Goal: Task Accomplishment & Management: Use online tool/utility

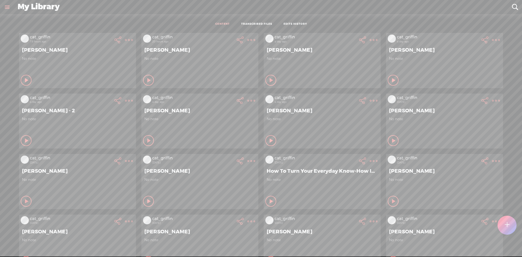
click at [506, 219] on t at bounding box center [506, 225] width 5 height 12
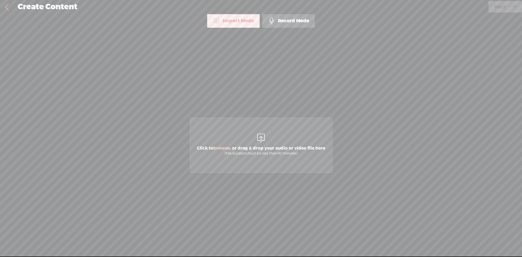
click at [281, 147] on span "Click to browse , or drag & drop your audio or video file here (File duration m…" at bounding box center [261, 150] width 134 height 15
click at [511, 6] on icon at bounding box center [512, 7] width 8 height 14
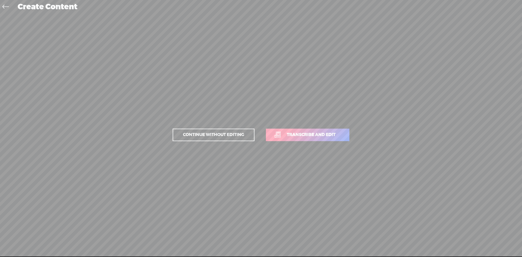
click at [332, 140] on link "Transcribe and edit" at bounding box center [307, 134] width 83 height 12
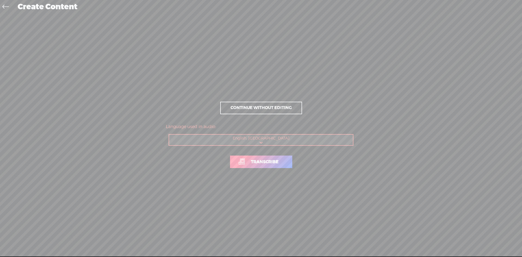
click at [284, 161] on link "Transcribe" at bounding box center [261, 161] width 62 height 12
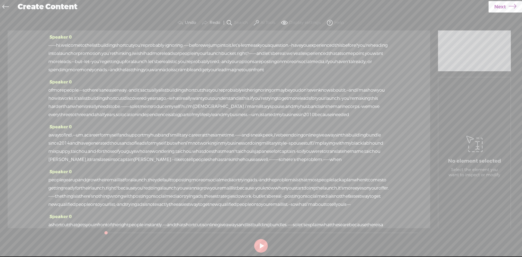
click at [501, 8] on span "Next" at bounding box center [500, 7] width 12 height 14
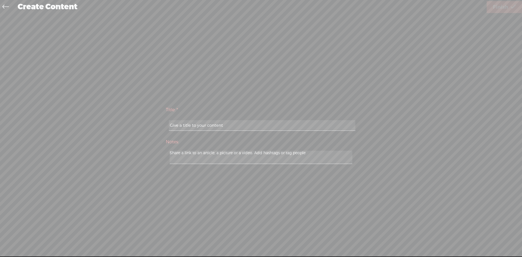
click at [290, 123] on input "text" at bounding box center [262, 125] width 186 height 11
type input "[PERSON_NAME]"
click at [504, 3] on span "Finish" at bounding box center [499, 7] width 15 height 14
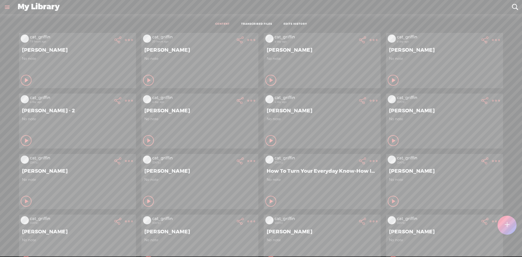
click at [502, 228] on div at bounding box center [506, 224] width 19 height 19
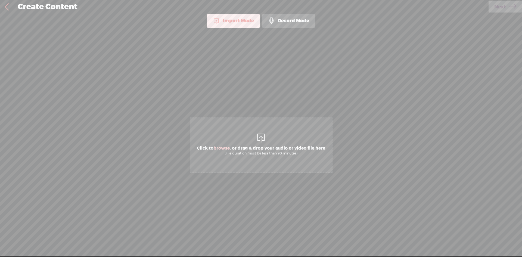
click at [244, 140] on span "Click to browse , or drag & drop your audio or video file here (File duration m…" at bounding box center [261, 144] width 143 height 55
click at [497, 8] on span "Next" at bounding box center [500, 7] width 12 height 14
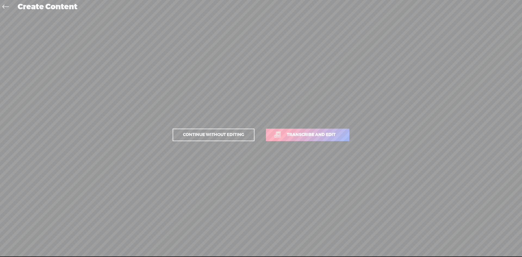
click at [344, 136] on link "Transcribe and edit" at bounding box center [307, 134] width 83 height 12
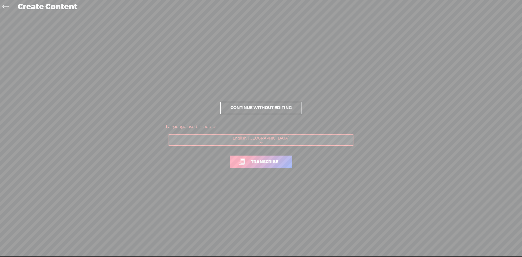
click at [285, 158] on link "Transcribe" at bounding box center [261, 161] width 62 height 12
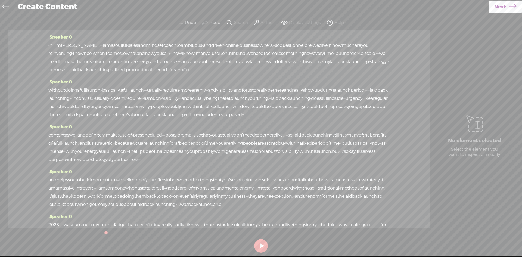
click at [505, 10] on span "Next" at bounding box center [500, 7] width 12 height 14
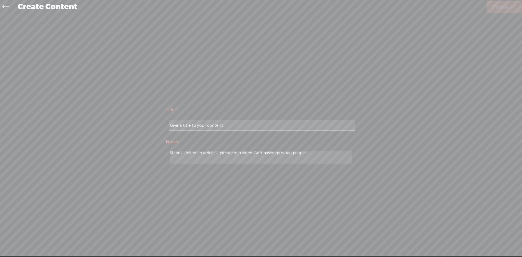
click at [264, 126] on input "text" at bounding box center [262, 125] width 186 height 11
type input "[PERSON_NAME]"
click at [505, 8] on span "Finish" at bounding box center [499, 7] width 15 height 14
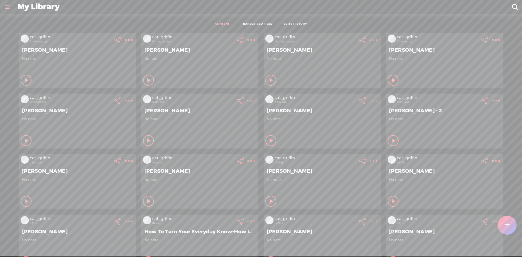
click at [133, 40] on t at bounding box center [129, 40] width 8 height 8
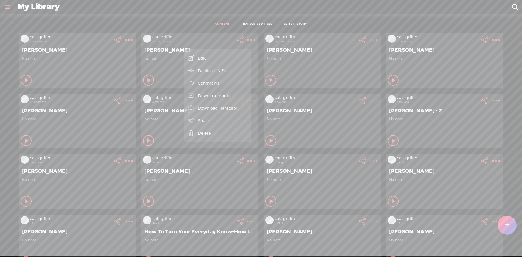
click at [243, 98] on link "Download Audio" at bounding box center [217, 95] width 61 height 12
click at [160, 89] on span "Download .mp3 file" at bounding box center [154, 89] width 48 height 12
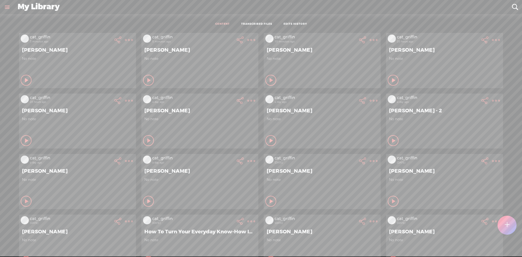
click at [126, 39] on t at bounding box center [129, 40] width 8 height 8
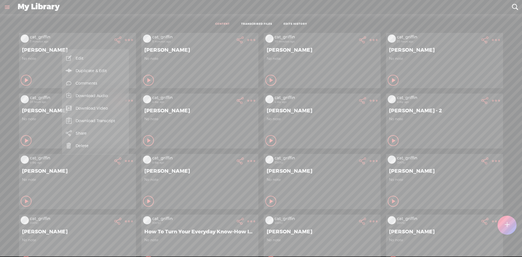
click at [112, 96] on link "Download Audio" at bounding box center [95, 95] width 61 height 12
click at [52, 87] on span "Download .mp3 file" at bounding box center [32, 89] width 48 height 12
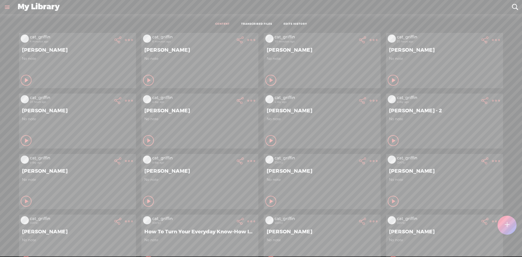
click at [134, 39] on icon at bounding box center [128, 39] width 11 height 11
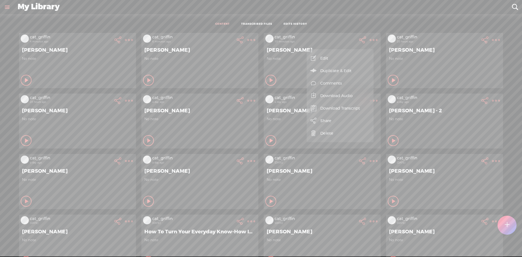
click at [356, 92] on link "Download Audio" at bounding box center [339, 95] width 61 height 12
click at [299, 91] on span "Download .mp3 file" at bounding box center [277, 89] width 48 height 12
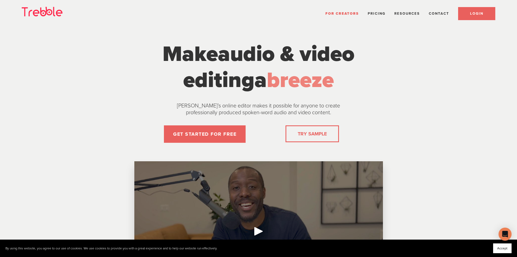
click at [478, 14] on span "LOGIN" at bounding box center [476, 13] width 13 height 4
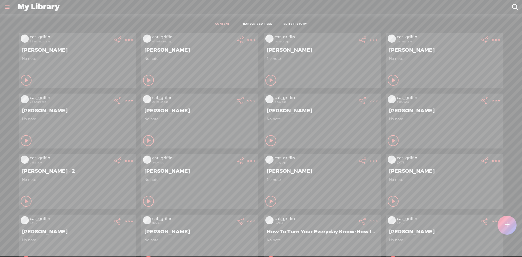
click at [506, 220] on t at bounding box center [506, 225] width 5 height 12
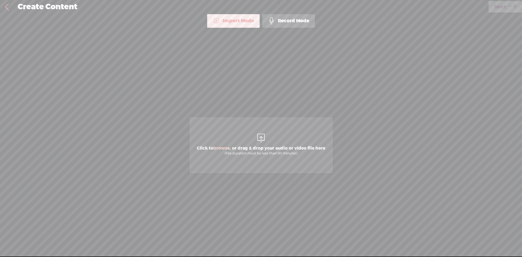
click at [226, 141] on span "Click to browse , or drag & drop your audio or video file here (File duration m…" at bounding box center [261, 144] width 143 height 55
click at [499, 4] on span "Next" at bounding box center [500, 7] width 12 height 14
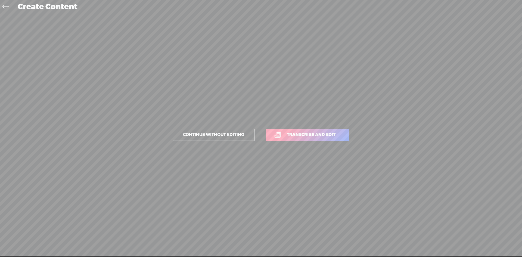
click at [327, 135] on span "Transcribe and edit" at bounding box center [311, 134] width 60 height 6
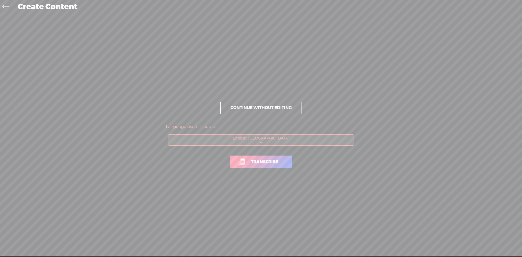
click at [285, 160] on link "Transcribe" at bounding box center [261, 161] width 62 height 12
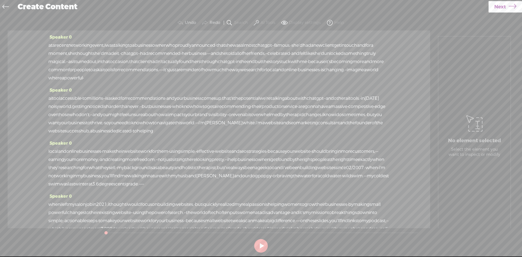
click at [499, 7] on span "Next" at bounding box center [500, 7] width 12 height 14
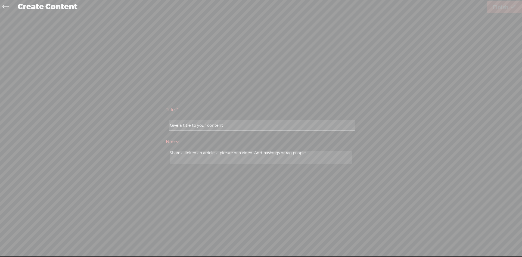
click at [322, 127] on input "text" at bounding box center [262, 125] width 186 height 11
type input "Jules White"
click at [506, 7] on span "Finish" at bounding box center [499, 7] width 15 height 14
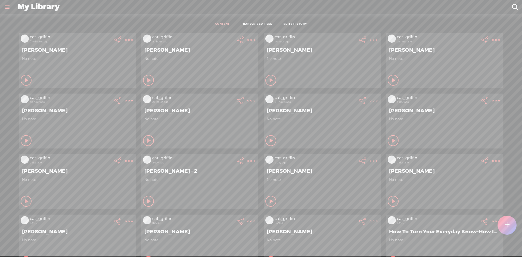
click at [254, 24] on link "TRANSCRIBED FILES" at bounding box center [256, 24] width 31 height 4
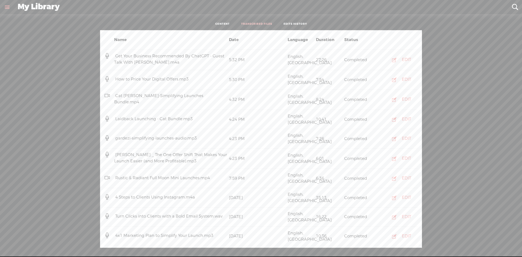
click at [345, 58] on div "Completed" at bounding box center [357, 60] width 28 height 6
click at [401, 58] on div "EDIT" at bounding box center [405, 59] width 9 height 5
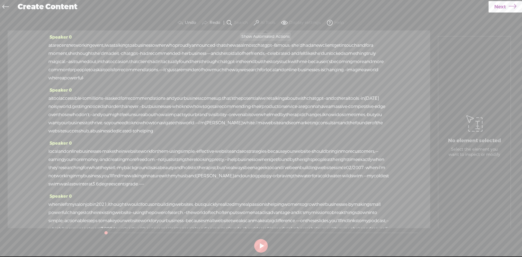
click at [265, 23] on label "AI Tools" at bounding box center [267, 22] width 15 height 5
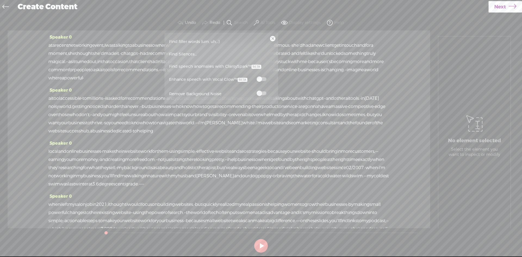
click at [258, 77] on span at bounding box center [261, 79] width 10 height 4
click at [262, 93] on span at bounding box center [261, 93] width 10 height 4
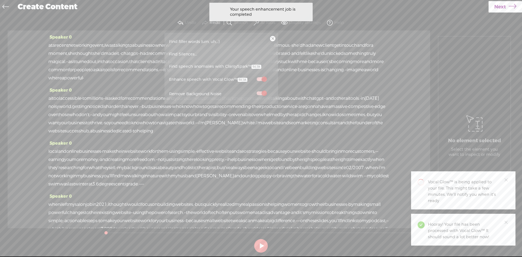
click at [493, 10] on link "Next" at bounding box center [504, 6] width 33 height 11
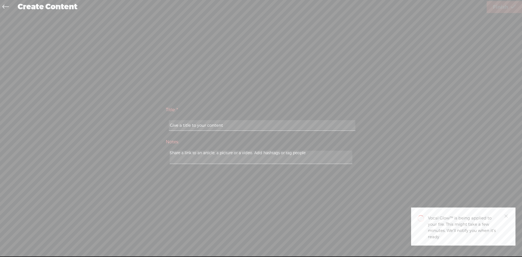
click at [275, 126] on input "text" at bounding box center [262, 125] width 186 height 11
type input "Jules White"
click at [501, 11] on span "Finish" at bounding box center [499, 7] width 15 height 14
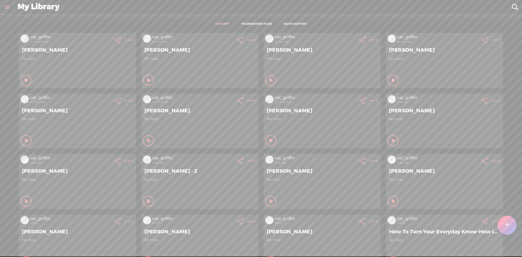
click at [128, 40] on icon at bounding box center [128, 39] width 11 height 11
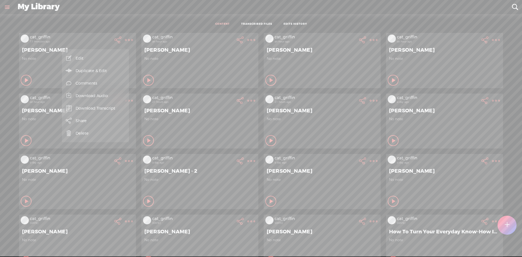
click at [111, 7] on div "My Library" at bounding box center [261, 7] width 494 height 14
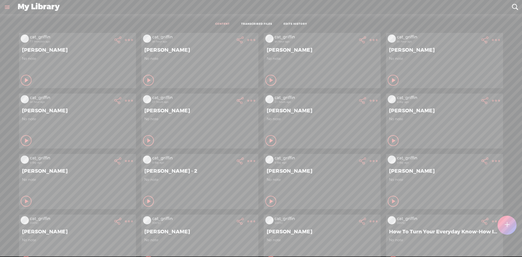
click at [126, 44] on t at bounding box center [129, 40] width 8 height 8
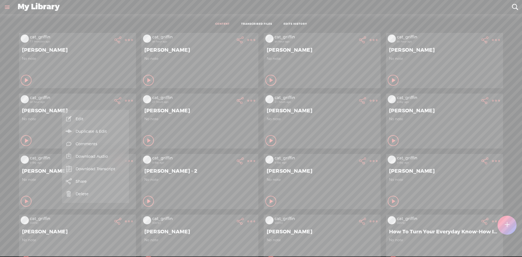
click at [108, 119] on link "Edit" at bounding box center [95, 118] width 61 height 12
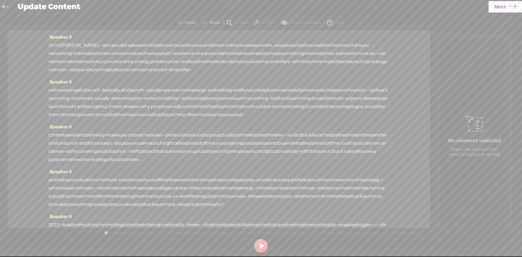
click at [255, 20] on span at bounding box center [255, 23] width 5 height 7
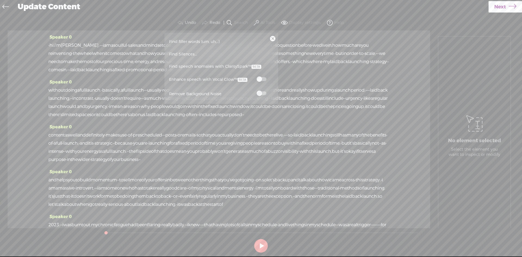
click at [264, 81] on label at bounding box center [261, 79] width 24 height 7
click at [262, 93] on span at bounding box center [261, 93] width 10 height 4
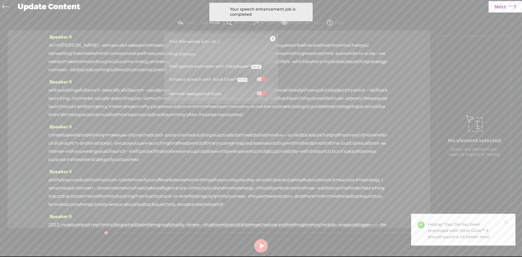
click at [498, 11] on span "Next" at bounding box center [500, 7] width 12 height 14
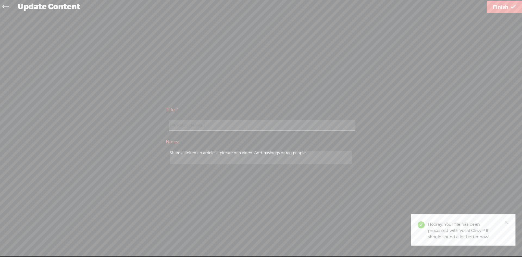
drag, startPoint x: 499, startPoint y: 5, endPoint x: 495, endPoint y: 32, distance: 27.3
click at [499, 4] on span "Finish" at bounding box center [499, 7] width 15 height 14
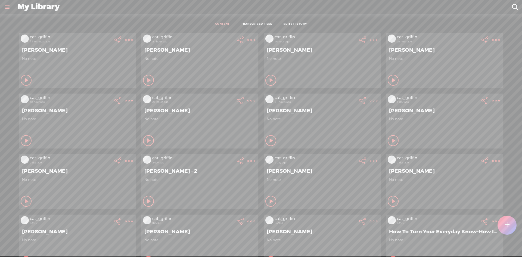
click at [133, 39] on t at bounding box center [129, 40] width 8 height 8
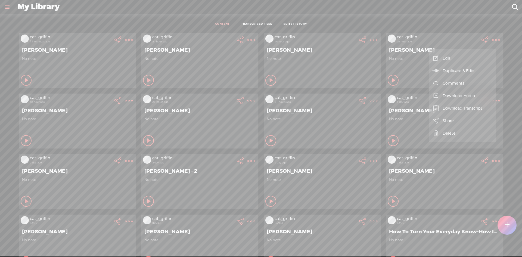
click at [471, 59] on link "Edit" at bounding box center [461, 58] width 61 height 12
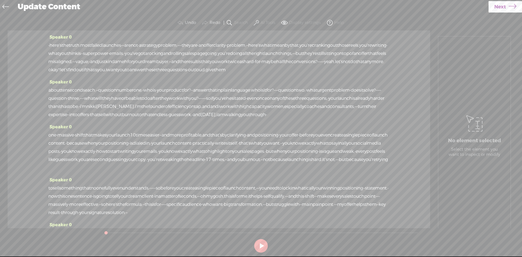
click at [262, 24] on label "AI Tools" at bounding box center [267, 22] width 15 height 5
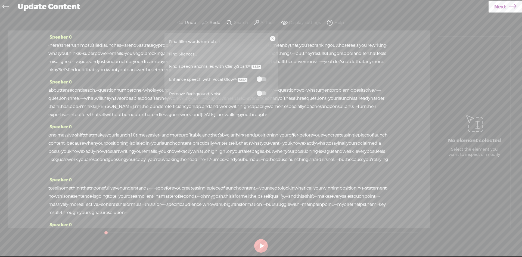
click at [258, 76] on label at bounding box center [261, 79] width 24 height 7
click at [262, 92] on span at bounding box center [261, 93] width 10 height 4
click at [508, 6] on icon at bounding box center [512, 7] width 8 height 14
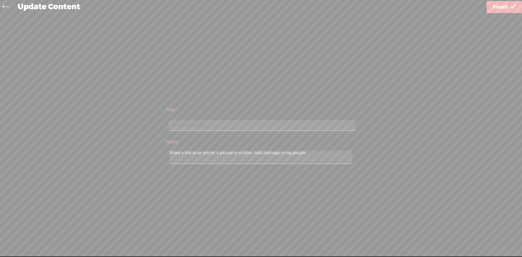
click at [508, 6] on link "Finish" at bounding box center [503, 7] width 35 height 12
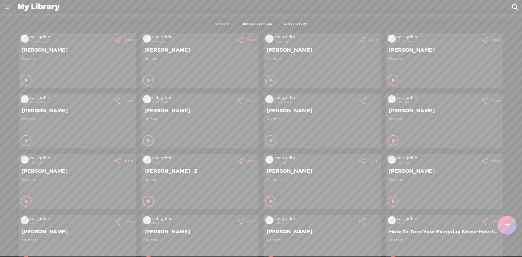
click at [133, 39] on t at bounding box center [129, 40] width 8 height 8
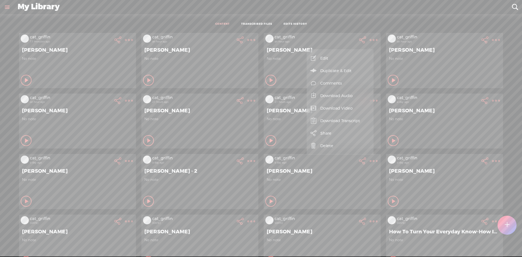
click at [348, 56] on link "Edit" at bounding box center [339, 58] width 61 height 12
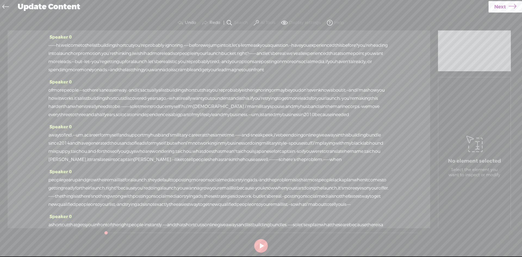
click at [260, 25] on label "AI Tools" at bounding box center [267, 22] width 15 height 5
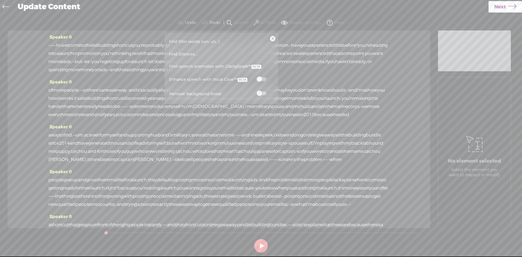
click at [264, 80] on span at bounding box center [261, 79] width 10 height 4
click at [262, 92] on span at bounding box center [261, 93] width 10 height 4
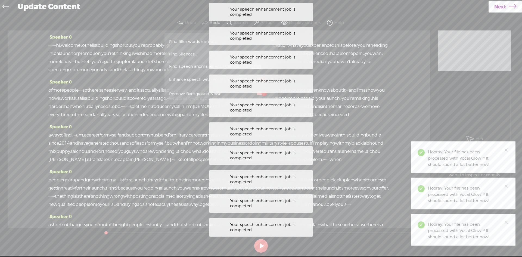
click at [499, 9] on span "Next" at bounding box center [500, 7] width 12 height 14
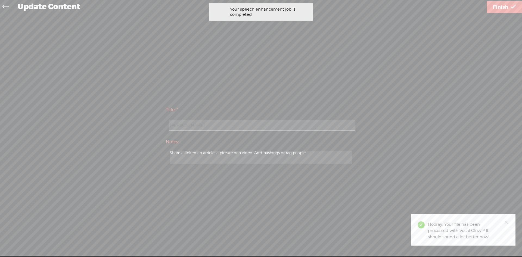
click at [500, 6] on span "Finish" at bounding box center [499, 7] width 15 height 14
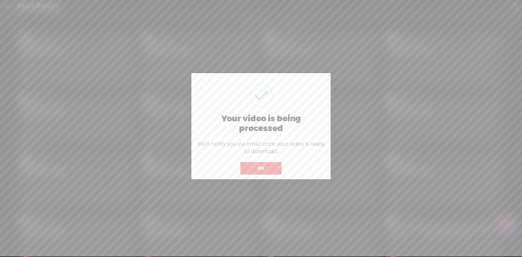
click at [253, 170] on button "OK" at bounding box center [260, 168] width 41 height 12
click at [268, 167] on button "OK" at bounding box center [260, 168] width 41 height 12
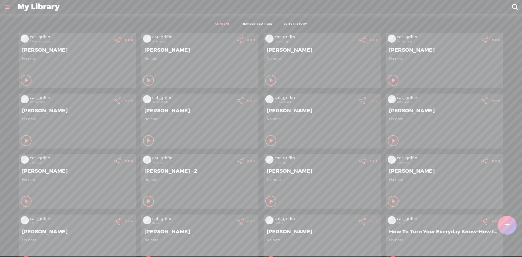
click at [133, 39] on t at bounding box center [129, 40] width 8 height 8
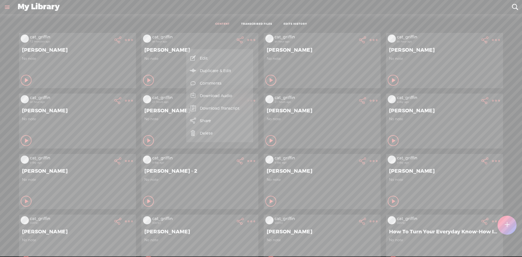
click at [236, 95] on link "Download Audio" at bounding box center [219, 95] width 61 height 12
click at [152, 87] on span "Download .mp3 file" at bounding box center [156, 89] width 48 height 12
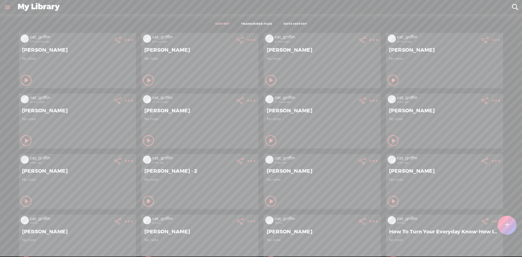
click at [247, 38] on t at bounding box center [251, 40] width 8 height 8
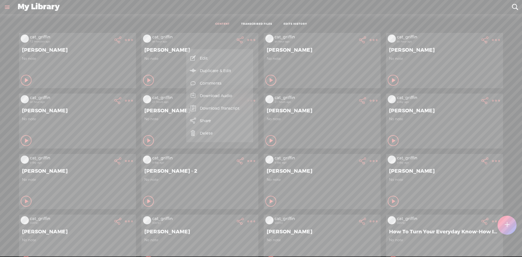
click at [230, 57] on link "Edit" at bounding box center [219, 58] width 61 height 12
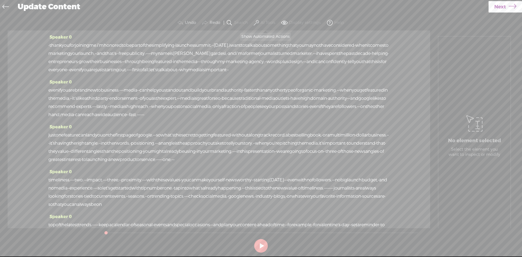
click at [262, 24] on label "AI Tools" at bounding box center [267, 22] width 15 height 5
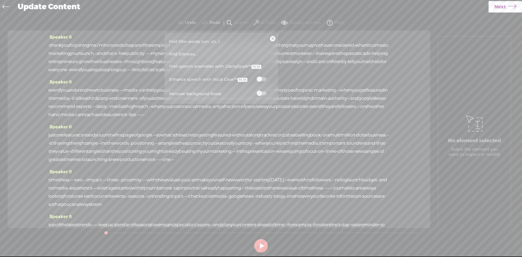
click at [260, 80] on span at bounding box center [261, 79] width 10 height 4
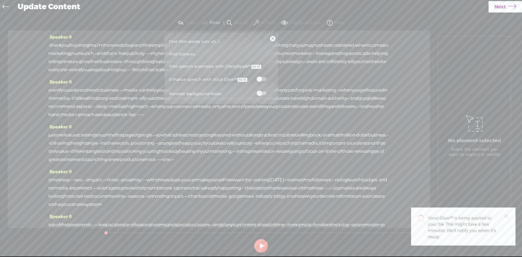
click at [263, 94] on span at bounding box center [261, 93] width 10 height 4
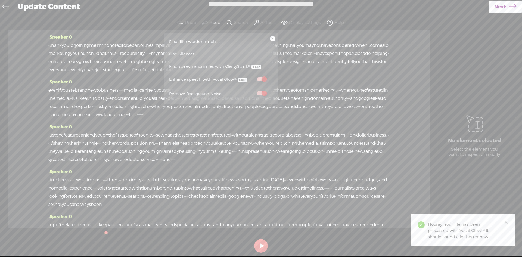
click at [506, 10] on link "Next" at bounding box center [504, 6] width 33 height 11
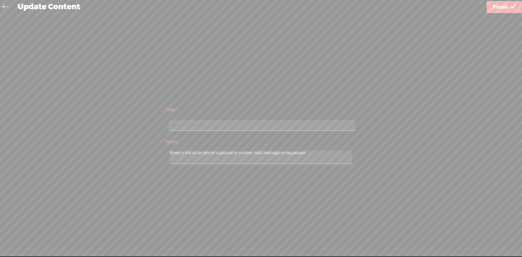
click at [500, 8] on span "Finish" at bounding box center [499, 7] width 15 height 14
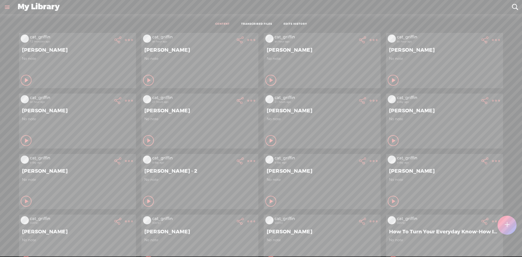
click at [117, 38] on icon at bounding box center [117, 39] width 11 height 11
click at [126, 38] on t at bounding box center [129, 40] width 8 height 8
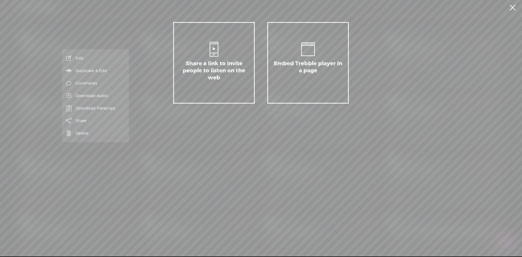
click at [108, 61] on link "Edit" at bounding box center [95, 58] width 61 height 12
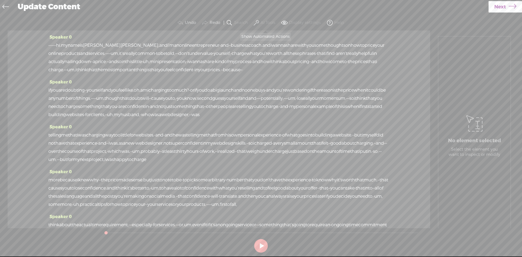
click at [265, 24] on label "AI Tools" at bounding box center [267, 22] width 15 height 5
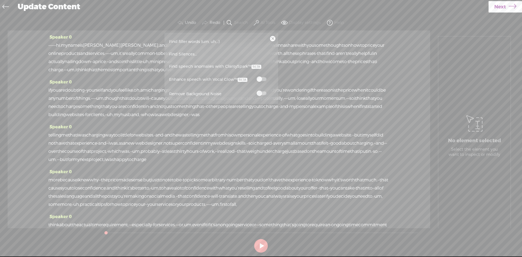
click at [266, 76] on label at bounding box center [261, 79] width 24 height 7
click at [262, 95] on span at bounding box center [261, 93] width 10 height 4
click at [497, 5] on span "Next" at bounding box center [500, 7] width 12 height 14
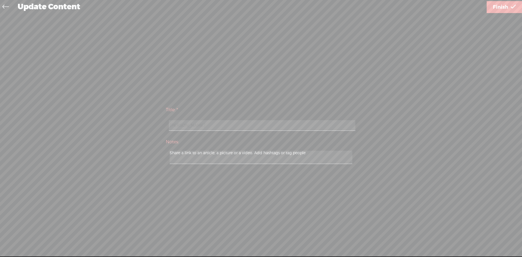
click at [510, 7] on icon at bounding box center [512, 7] width 5 height 14
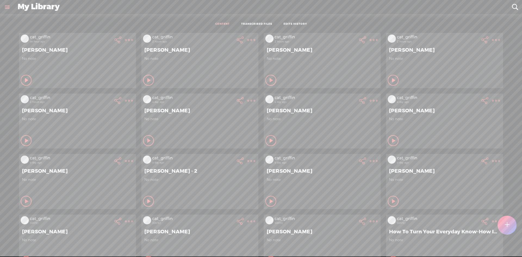
click at [127, 42] on icon at bounding box center [128, 39] width 11 height 11
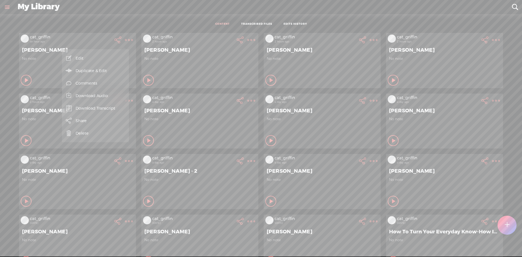
click at [112, 95] on link "Download Audio" at bounding box center [95, 95] width 61 height 12
click at [49, 89] on span "Download .mp3 file" at bounding box center [32, 89] width 48 height 12
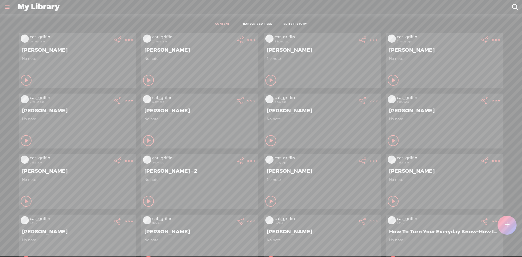
click at [133, 40] on t at bounding box center [129, 40] width 8 height 8
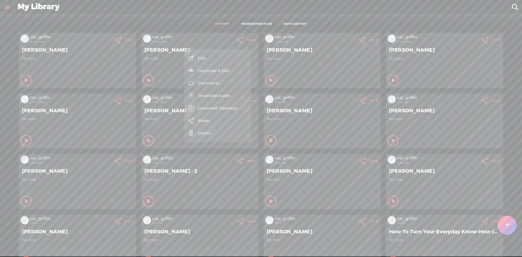
click at [224, 97] on link "Download Audio" at bounding box center [217, 95] width 61 height 12
click at [168, 87] on span "Download .mp3 file" at bounding box center [154, 89] width 48 height 12
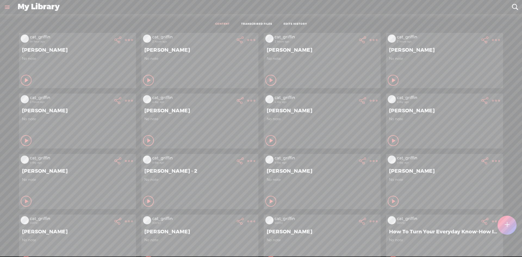
click at [133, 40] on t at bounding box center [129, 40] width 8 height 8
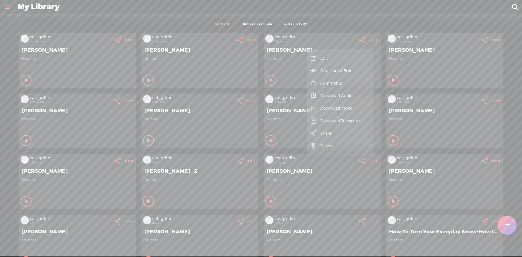
click at [358, 97] on link "Download Audio" at bounding box center [339, 95] width 61 height 12
click at [288, 90] on span "Download .mp3 file" at bounding box center [277, 89] width 48 height 12
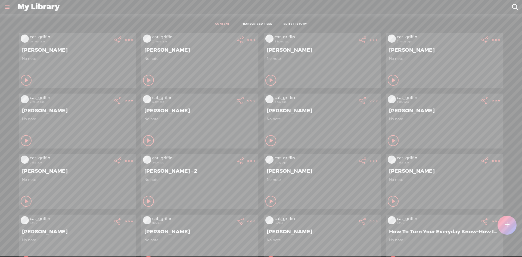
click at [133, 40] on t at bounding box center [129, 40] width 8 height 8
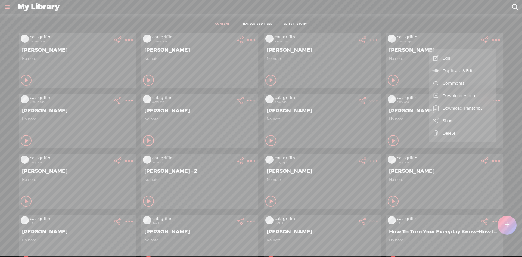
click at [462, 95] on link "Download Audio" at bounding box center [461, 95] width 61 height 12
click at [411, 85] on span "Download .mp3 file" at bounding box center [399, 89] width 48 height 12
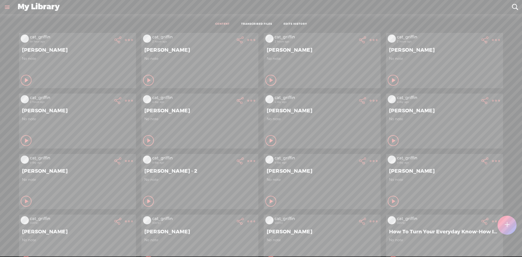
drag, startPoint x: 116, startPoint y: 101, endPoint x: 120, endPoint y: 101, distance: 3.5
click at [117, 45] on icon at bounding box center [117, 39] width 11 height 11
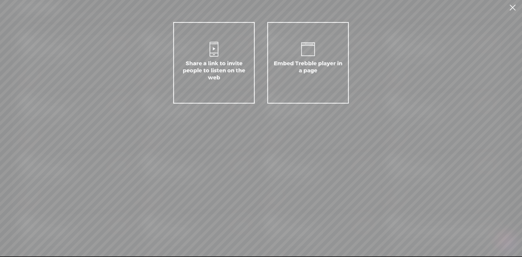
click at [509, 11] on link at bounding box center [512, 7] width 14 height 15
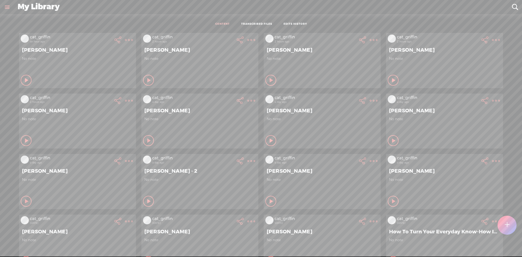
click at [125, 44] on t at bounding box center [129, 40] width 8 height 8
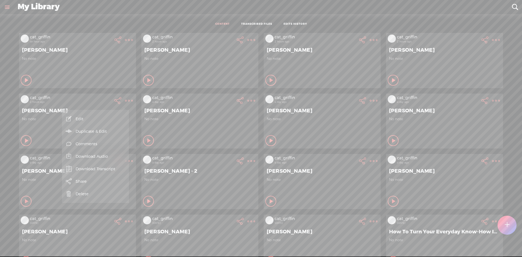
click at [108, 153] on link "Download Audio" at bounding box center [95, 156] width 61 height 12
click at [35, 151] on span "Download .mp3 file" at bounding box center [32, 150] width 48 height 12
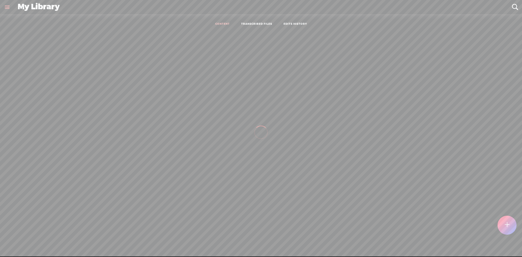
click at [250, 20] on ul "CONTENT TRANSCRIBED FILES EDITS HISTORY" at bounding box center [261, 24] width 144 height 12
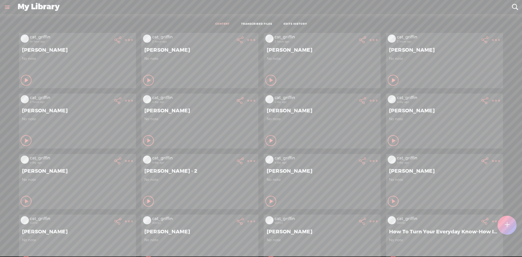
click at [251, 22] on ul "CONTENT TRANSCRIBED FILES EDITS HISTORY" at bounding box center [261, 24] width 144 height 12
click at [253, 24] on link "TRANSCRIBED FILES" at bounding box center [256, 24] width 31 height 4
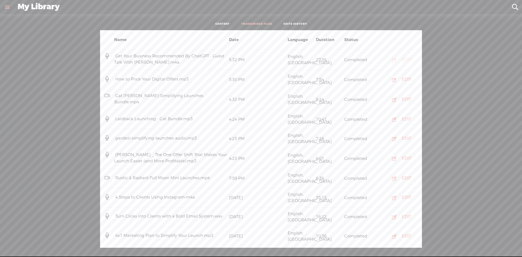
click at [403, 59] on div "EDIT" at bounding box center [405, 59] width 9 height 5
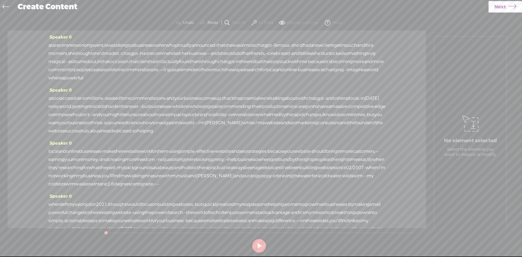
click at [255, 24] on span at bounding box center [253, 23] width 5 height 7
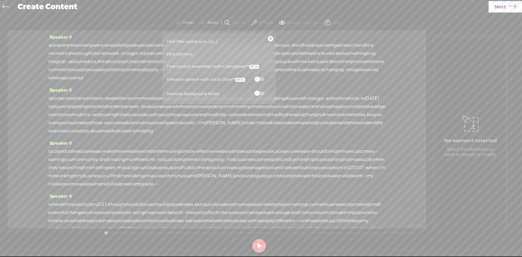
click at [260, 76] on label at bounding box center [259, 79] width 24 height 7
click at [262, 94] on span at bounding box center [259, 93] width 10 height 4
click at [511, 16] on section "Undo Redo Search Remove Background Noise AI Tools Configure Magic Sound Enhance…" at bounding box center [258, 22] width 507 height 15
click at [511, 9] on icon at bounding box center [512, 7] width 8 height 14
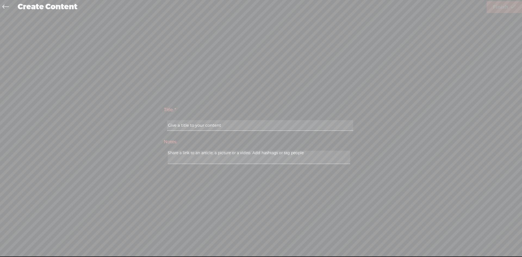
click at [286, 77] on div "Title: * Notes: Save as a draft content Publish: Warning: Narration of your tex…" at bounding box center [258, 134] width 507 height 241
click at [248, 125] on input "text" at bounding box center [260, 125] width 186 height 11
type input "j"
type input "[PERSON_NAME]"
click at [505, 15] on div "Title: * [PERSON_NAME] Notes: Save as a draft content Publish: Warning: Narrati…" at bounding box center [258, 134] width 507 height 241
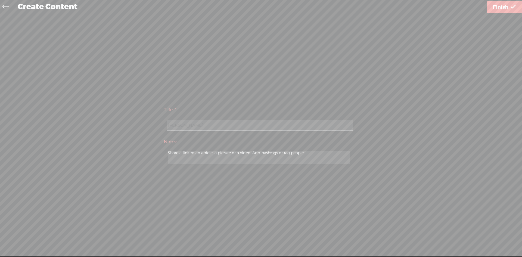
click at [507, 12] on span "Finish" at bounding box center [499, 7] width 15 height 14
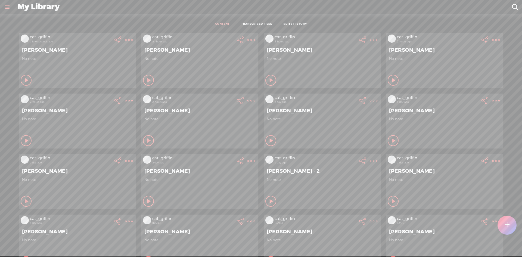
click at [125, 37] on t at bounding box center [129, 40] width 8 height 8
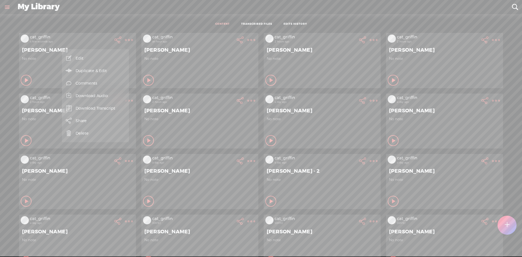
click at [112, 93] on link "Download Audio" at bounding box center [95, 95] width 61 height 12
click at [53, 84] on span "Download .mp3 file" at bounding box center [32, 89] width 48 height 12
